Goal: Information Seeking & Learning: Learn about a topic

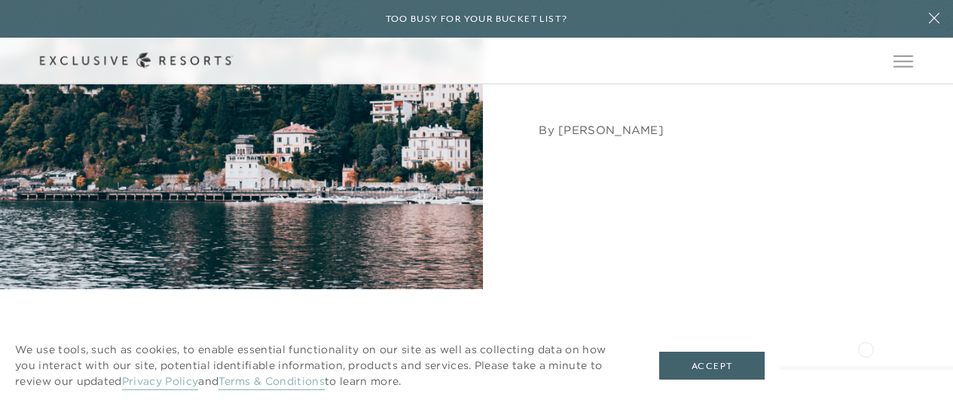
scroll to position [528, 0]
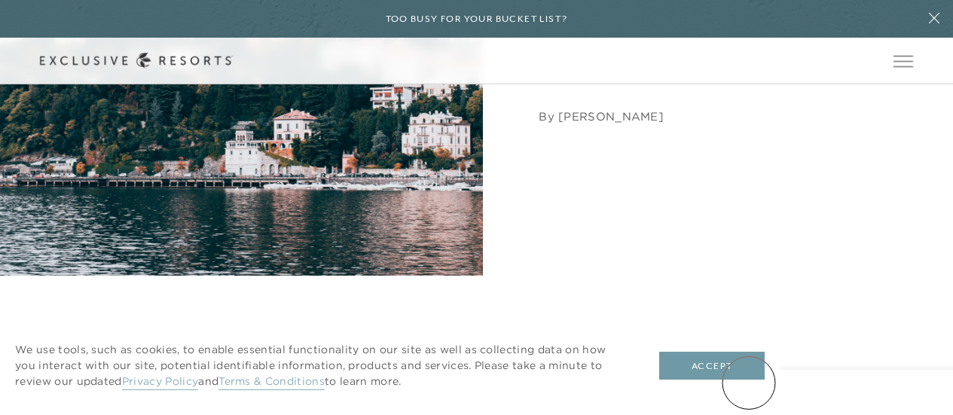
click at [750, 362] on button "Accept" at bounding box center [712, 366] width 106 height 29
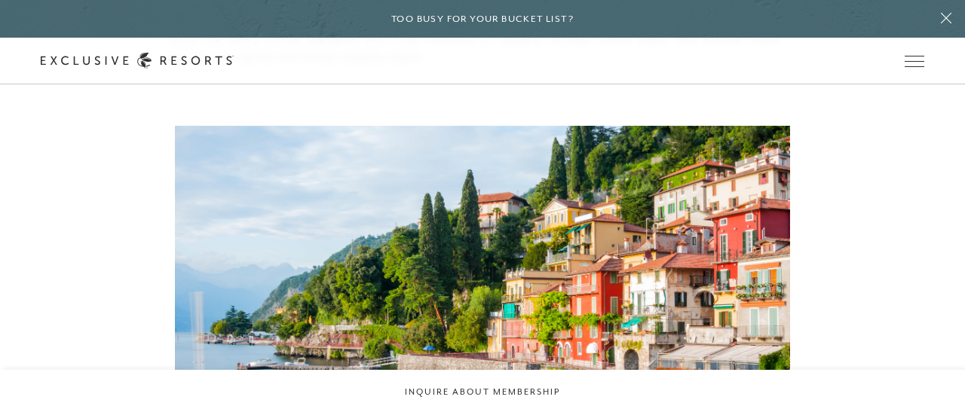
scroll to position [0, 0]
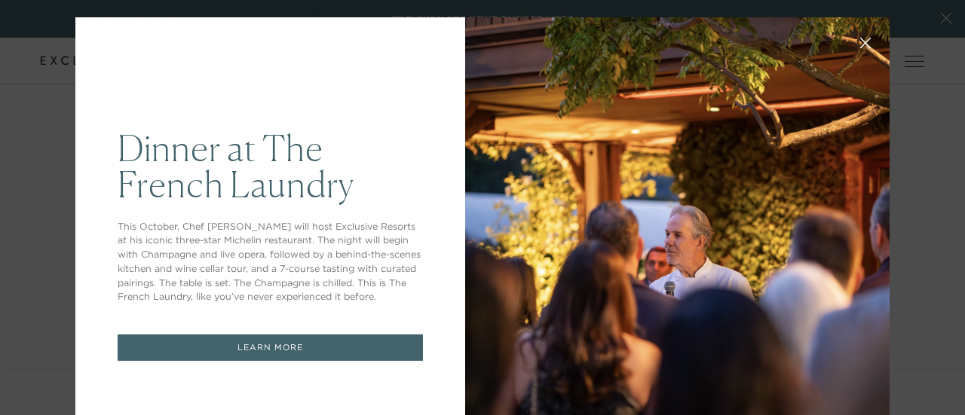
click at [651, 301] on div at bounding box center [677, 244] width 424 height 455
click at [861, 39] on icon at bounding box center [866, 43] width 10 height 10
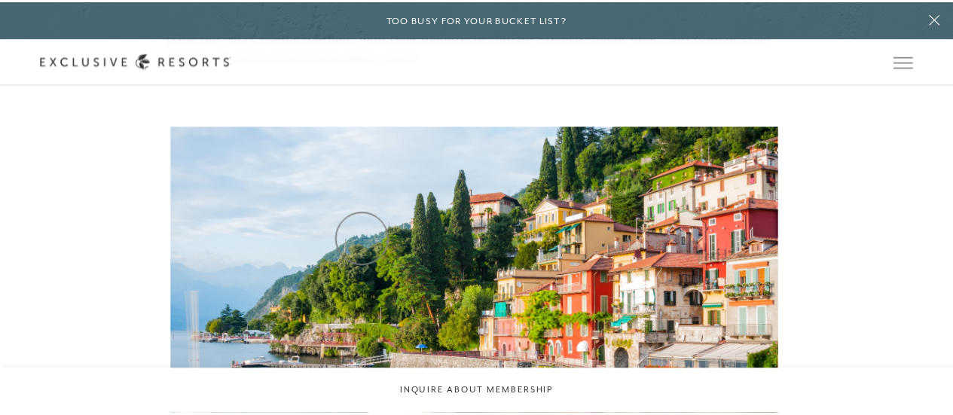
scroll to position [2035, 0]
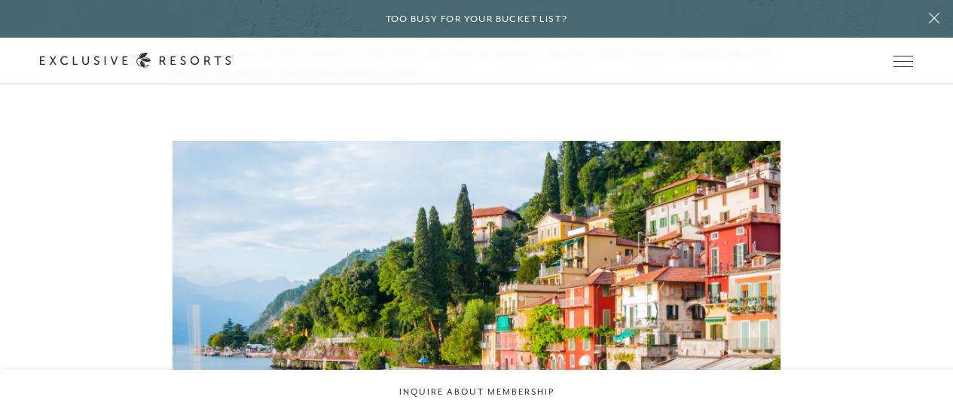
click at [616, 274] on figure "Touring the lake by boat is a perfect way to spend the day" at bounding box center [477, 358] width 608 height 434
click at [570, 252] on figure "Touring the lake by boat is a perfect way to spend the day" at bounding box center [477, 358] width 608 height 434
click at [234, 213] on figure "Touring the lake by boat is a perfect way to spend the day" at bounding box center [477, 358] width 608 height 434
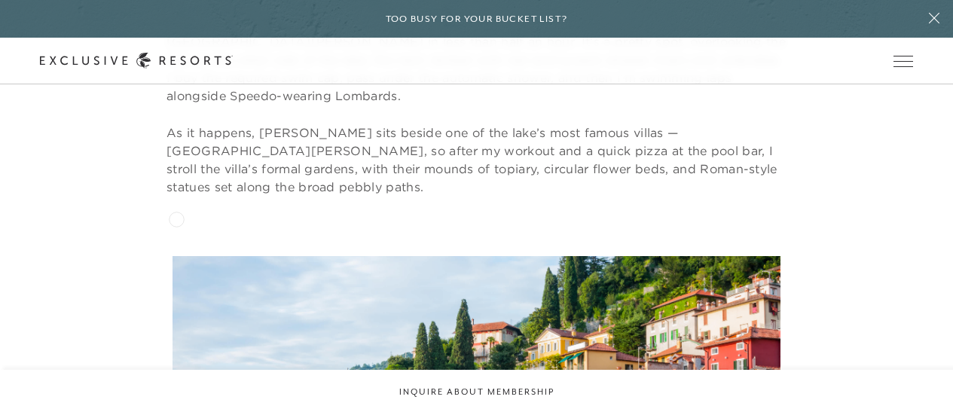
scroll to position [1809, 0]
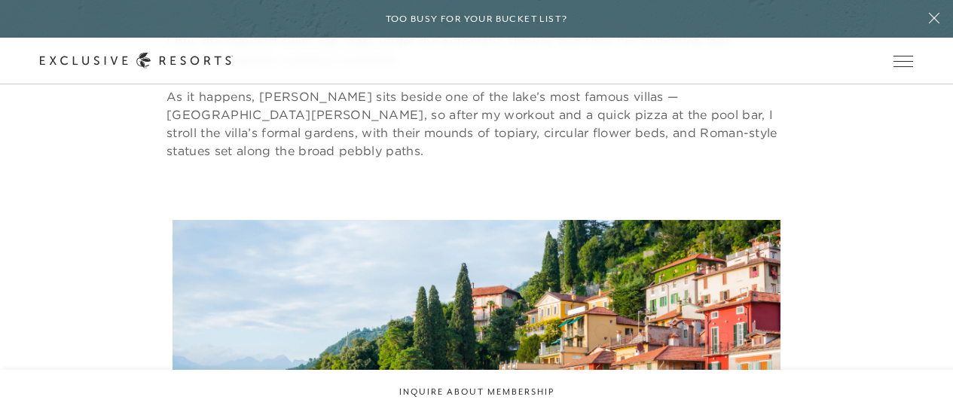
scroll to position [1959, 0]
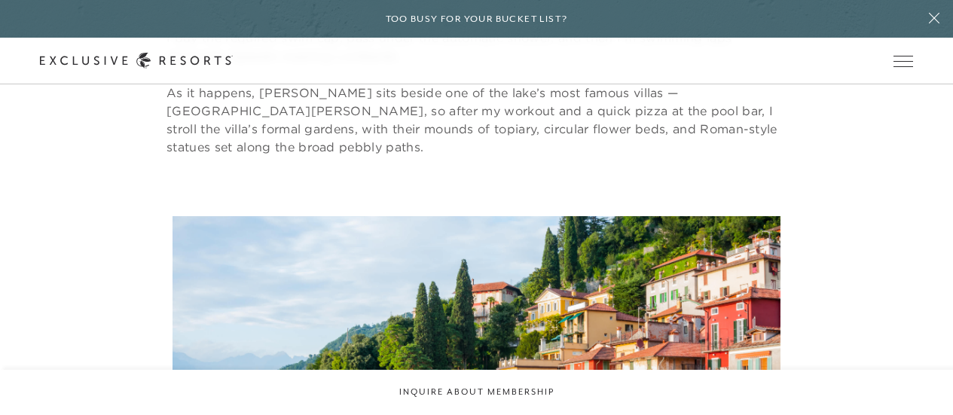
copy div "Touring"
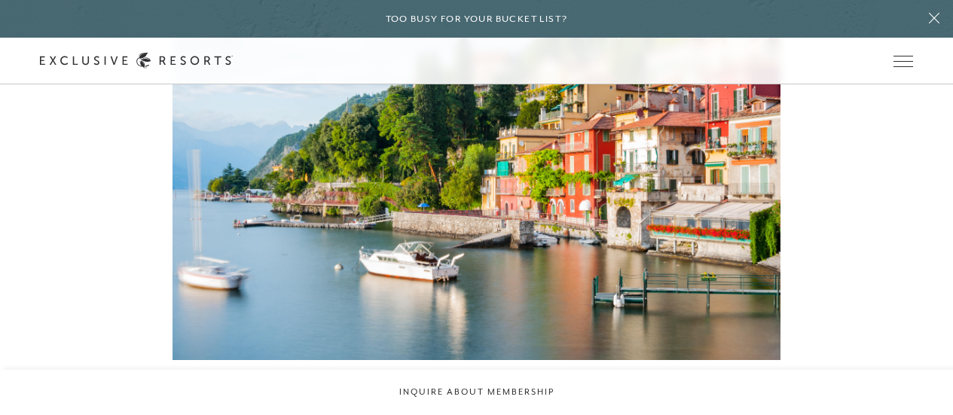
scroll to position [2261, 0]
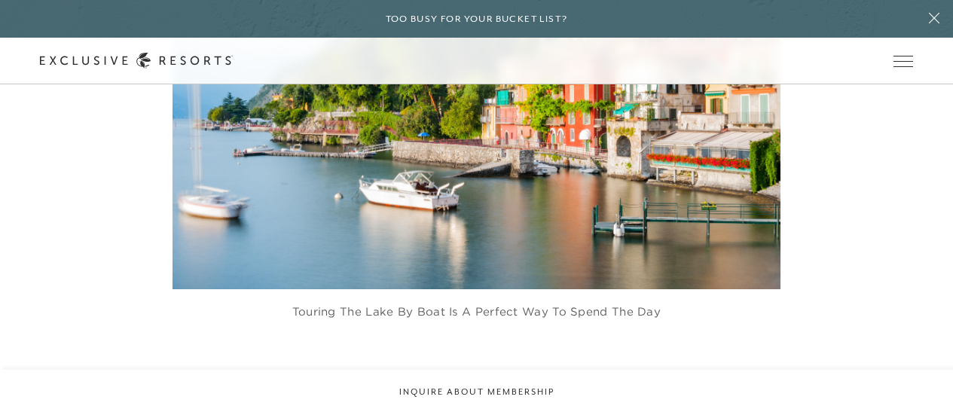
click at [505, 183] on figure "Touring the lake by boat is a perfect way to spend the day" at bounding box center [477, 132] width 608 height 434
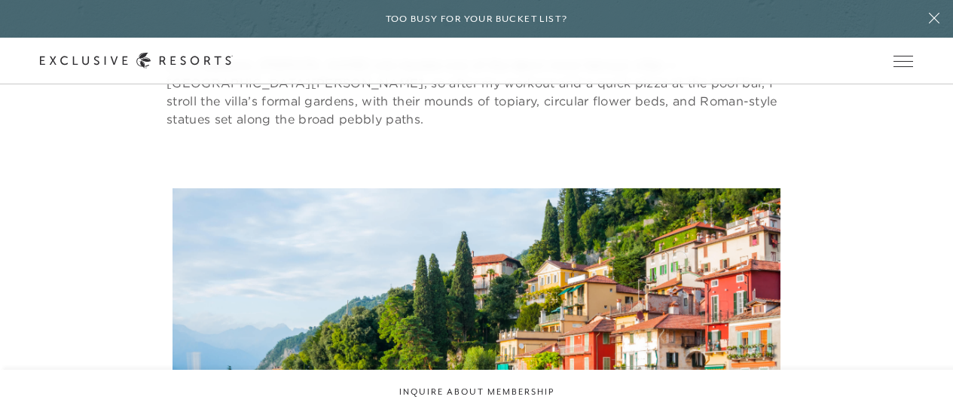
scroll to position [1955, 0]
